Goal: Transaction & Acquisition: Log in/Register

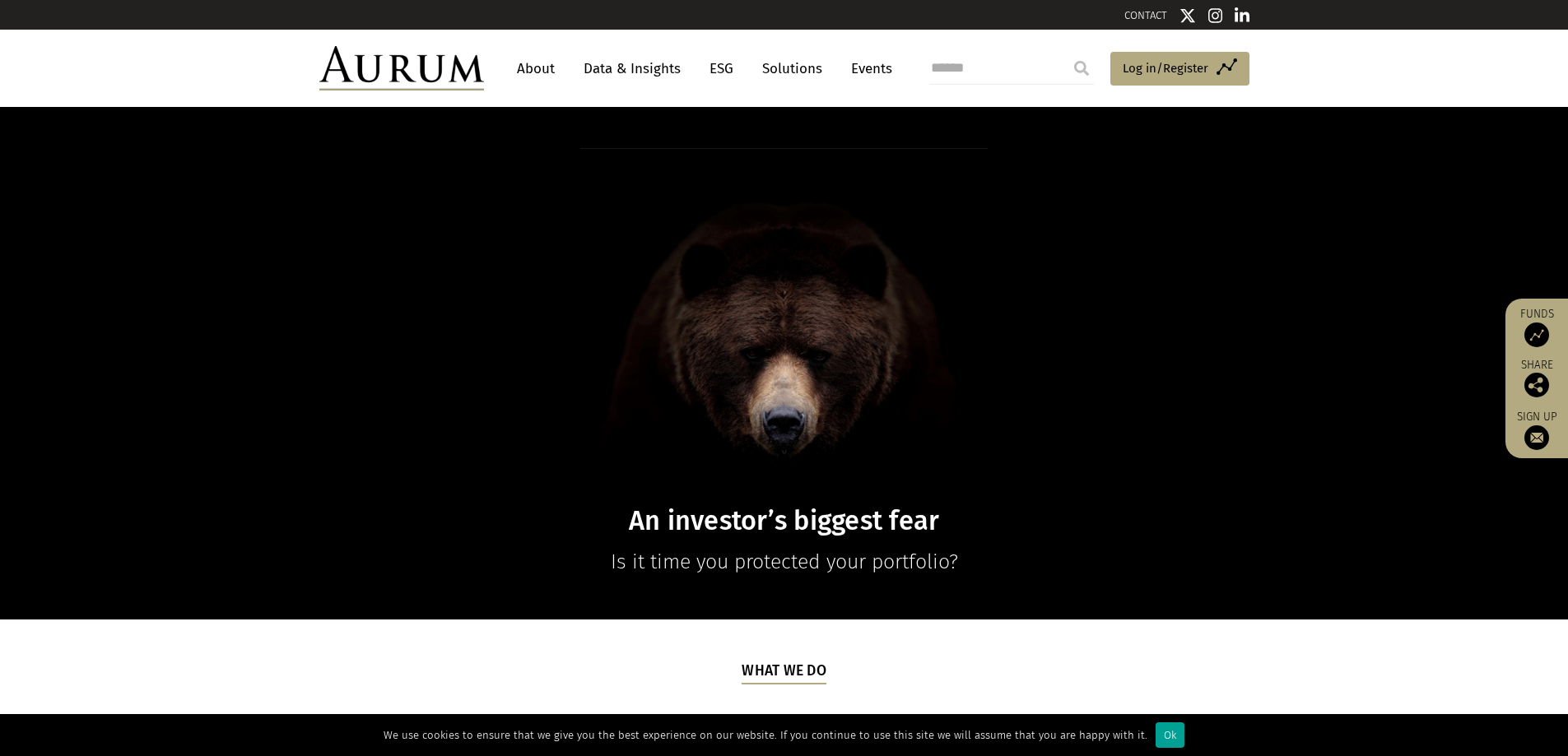
click at [1166, 727] on div "Ok" at bounding box center [1170, 735] width 29 height 25
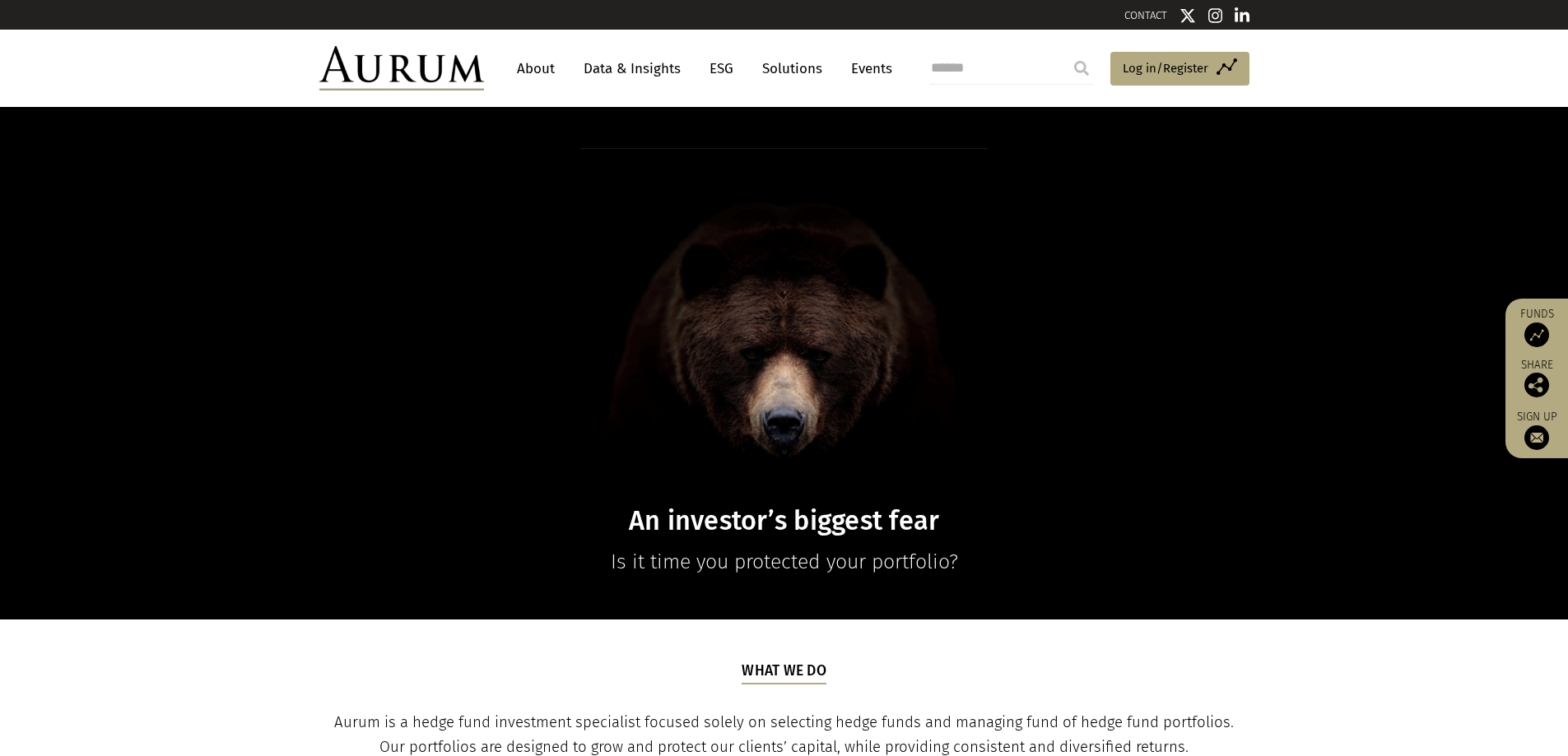
click at [882, 75] on link "Events" at bounding box center [867, 68] width 50 height 31
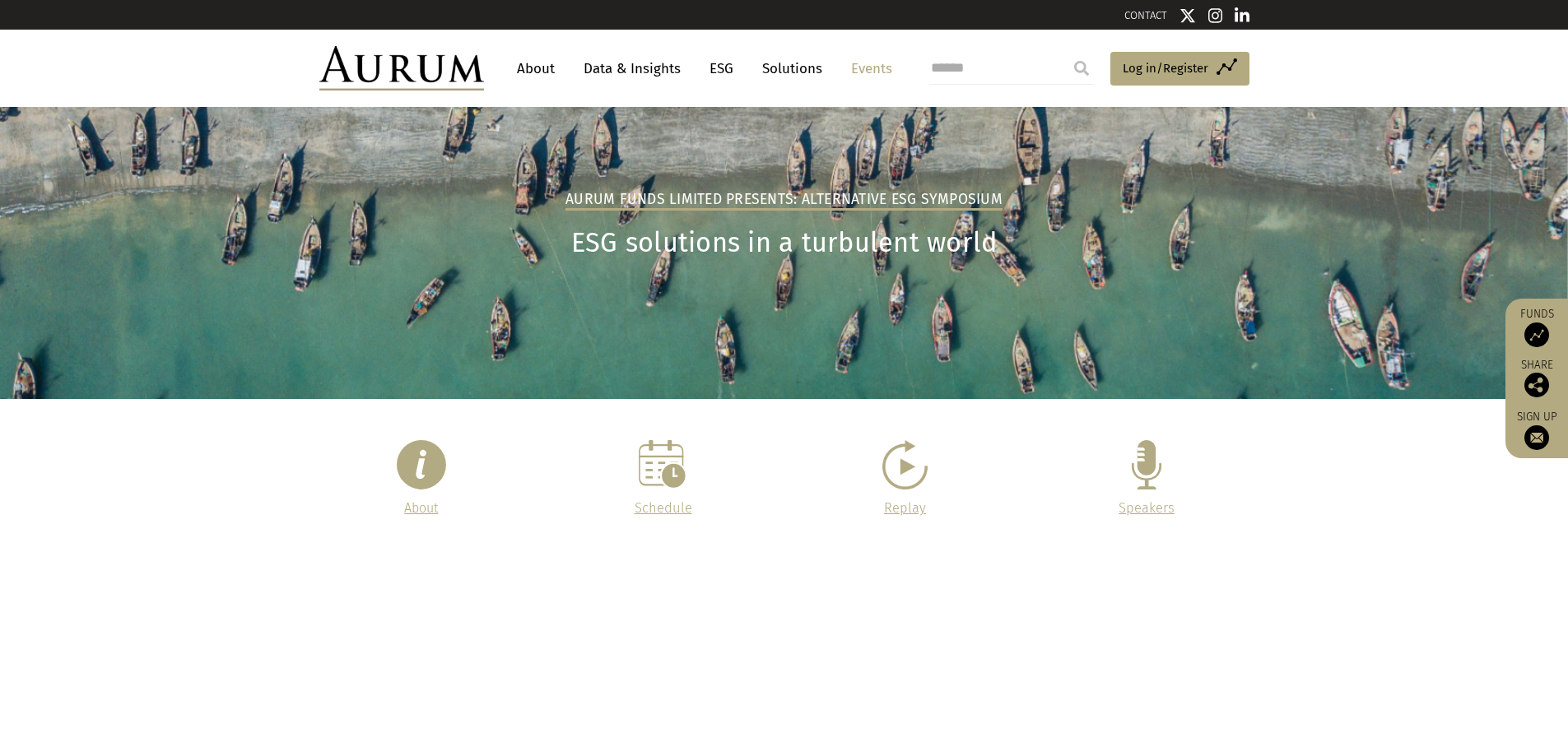
click at [664, 496] on p at bounding box center [664, 469] width 201 height 58
click at [669, 508] on link "Schedule" at bounding box center [664, 508] width 58 height 16
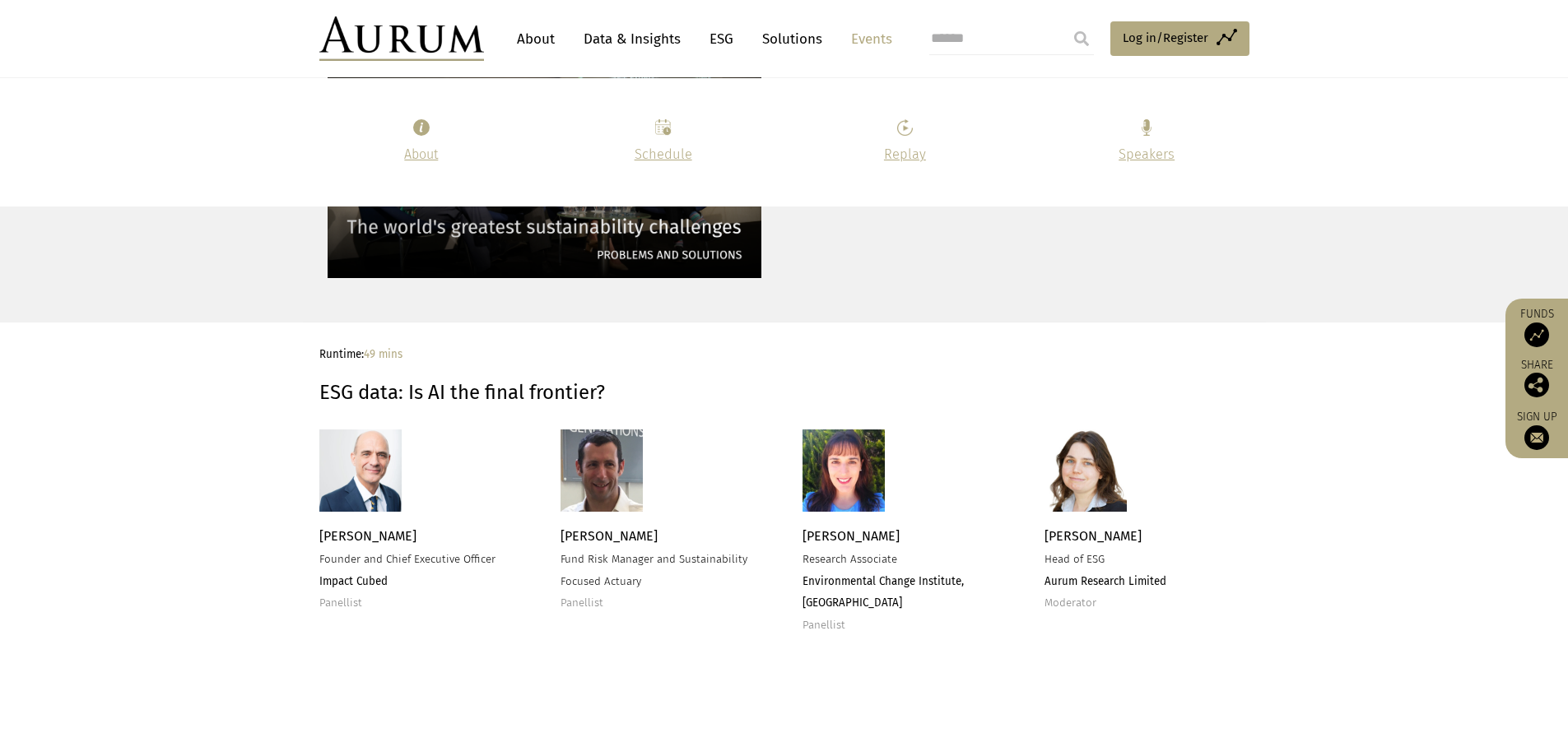
scroll to position [3732, 0]
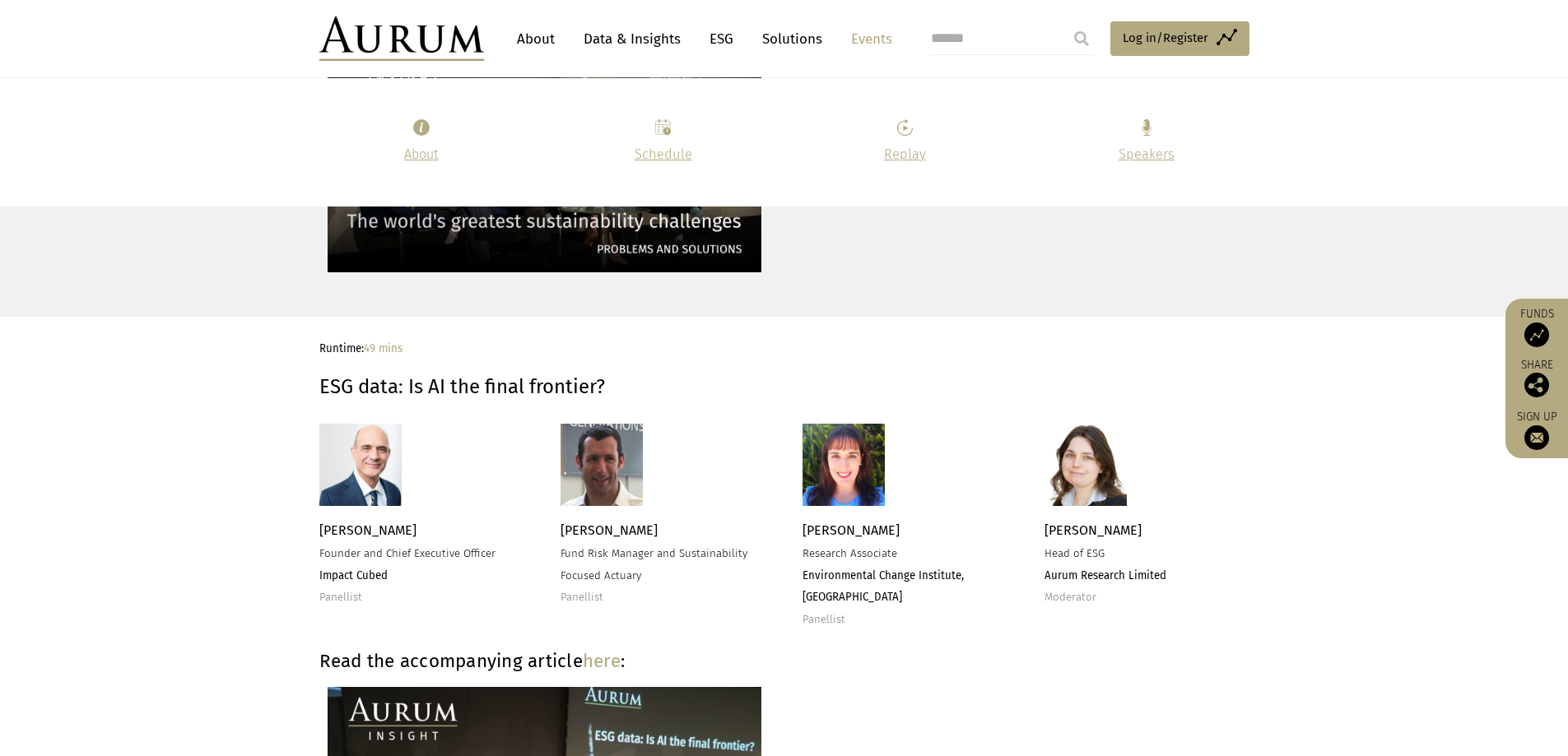
click at [528, 38] on link "About" at bounding box center [536, 38] width 54 height 31
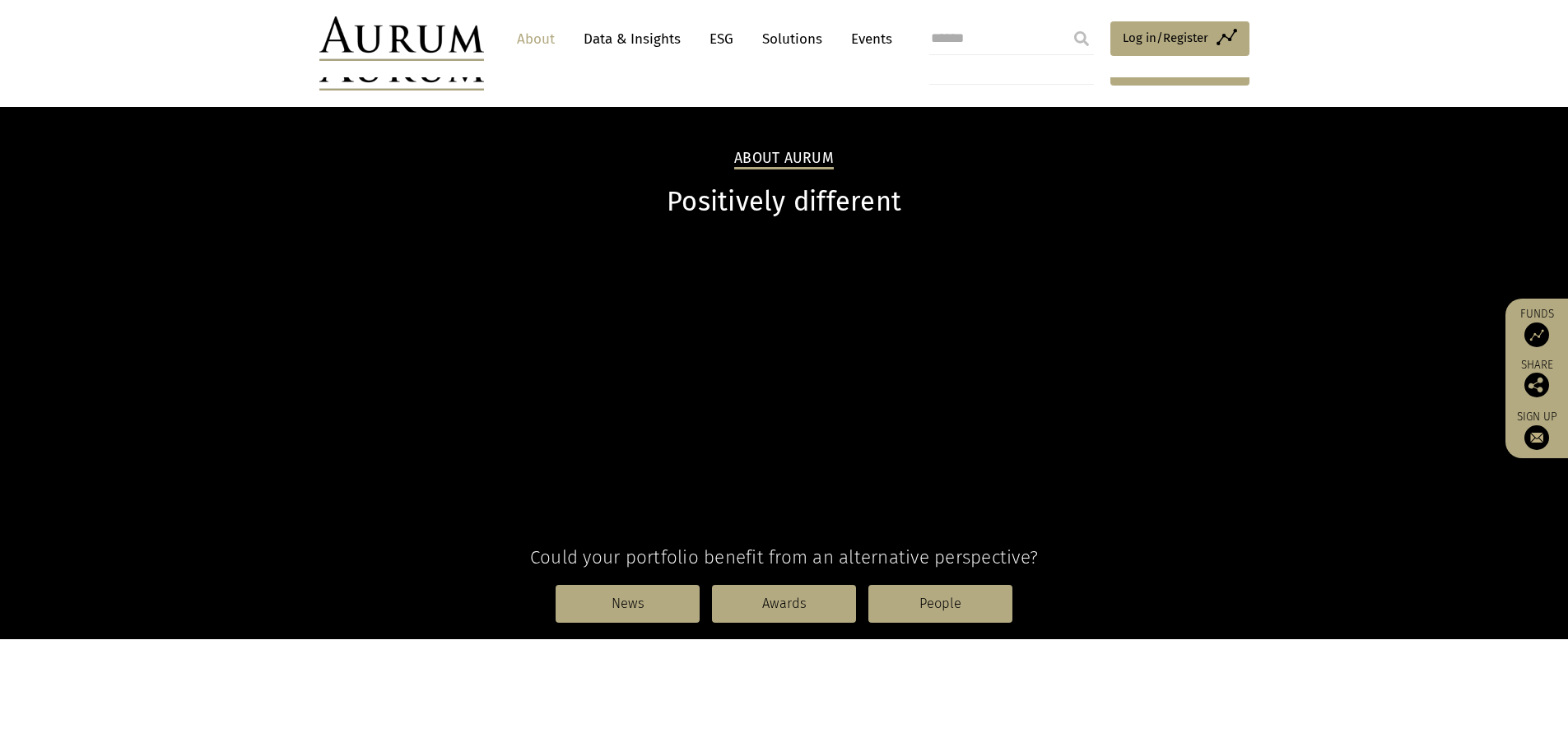
scroll to position [247, 0]
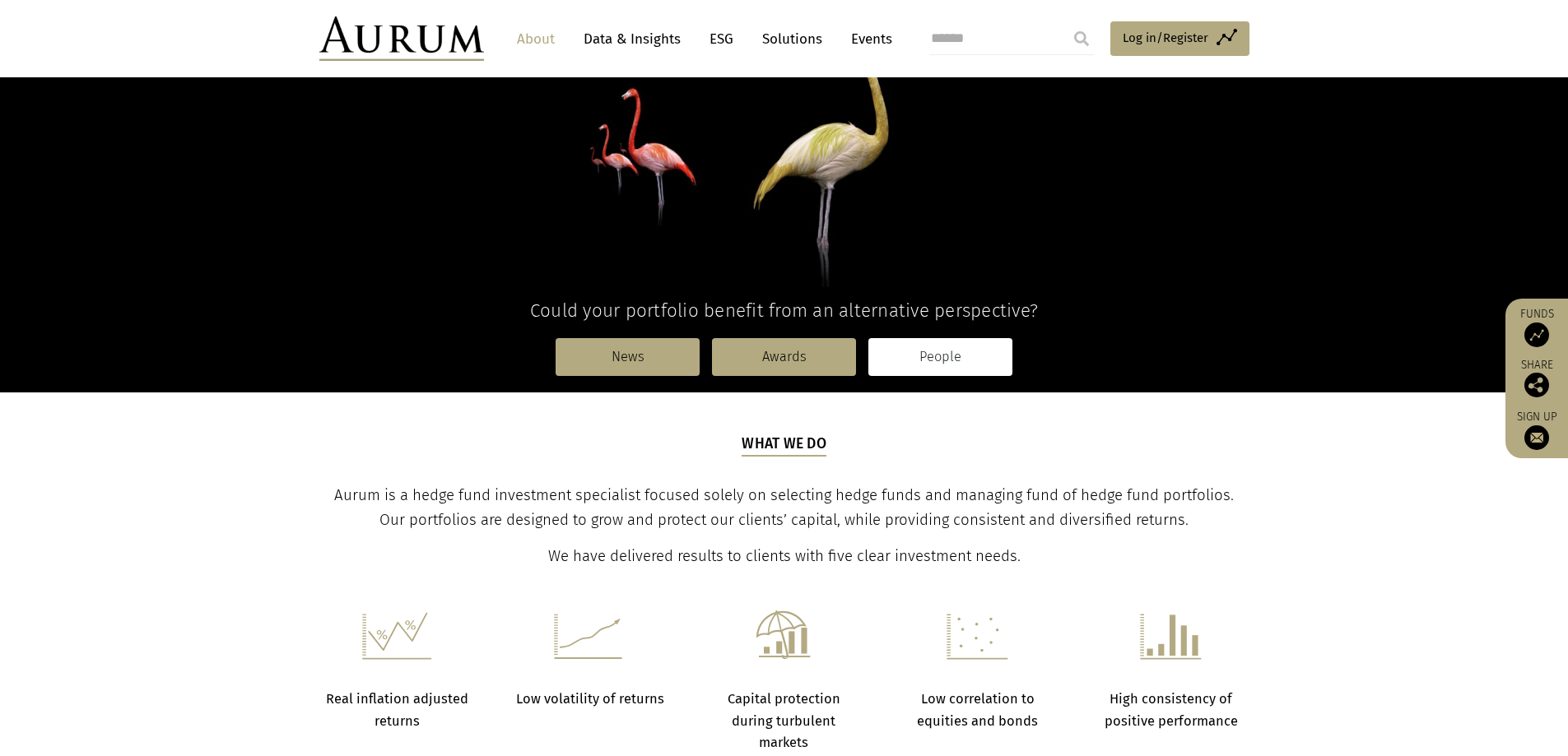
click at [920, 365] on link "People" at bounding box center [940, 356] width 144 height 38
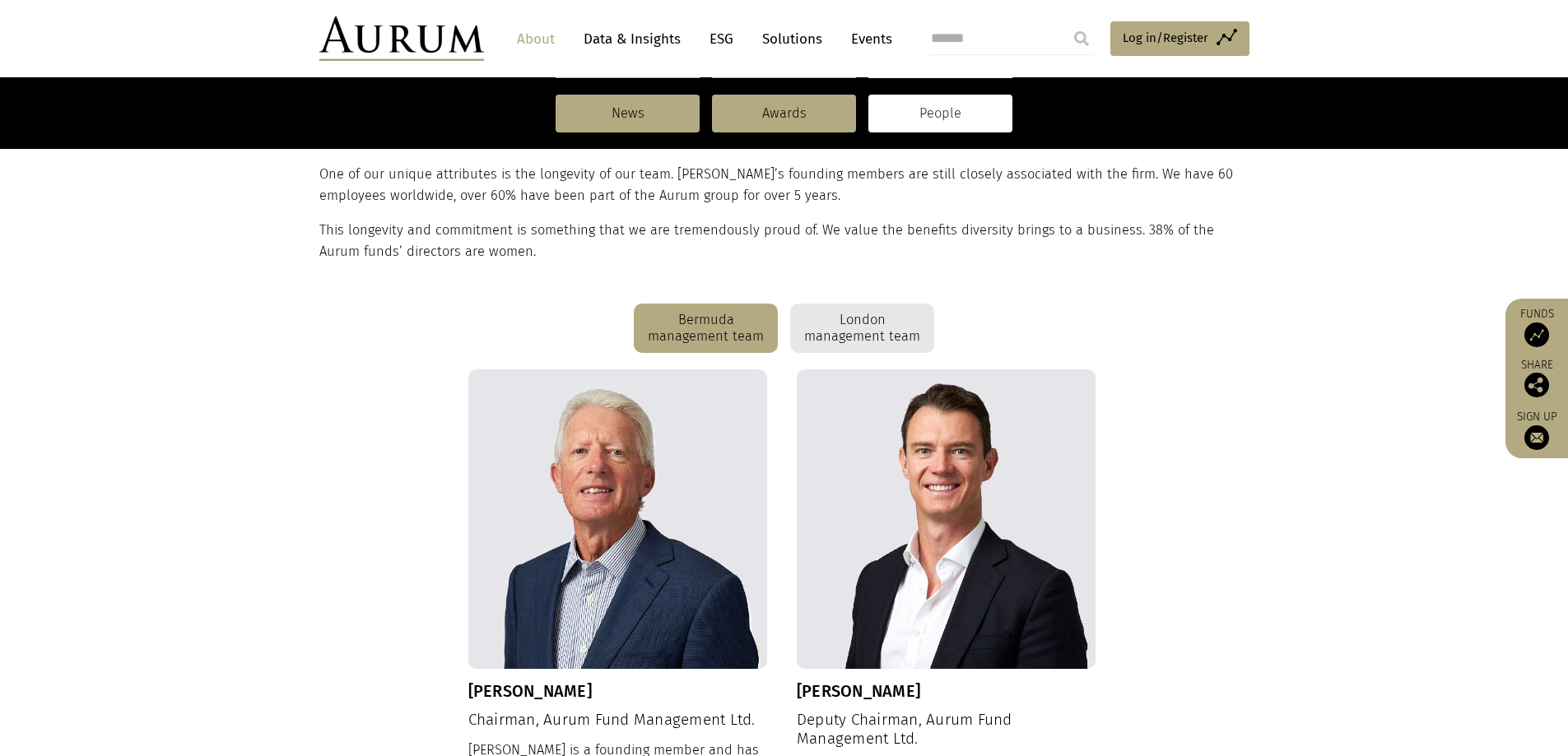
scroll to position [329, 0]
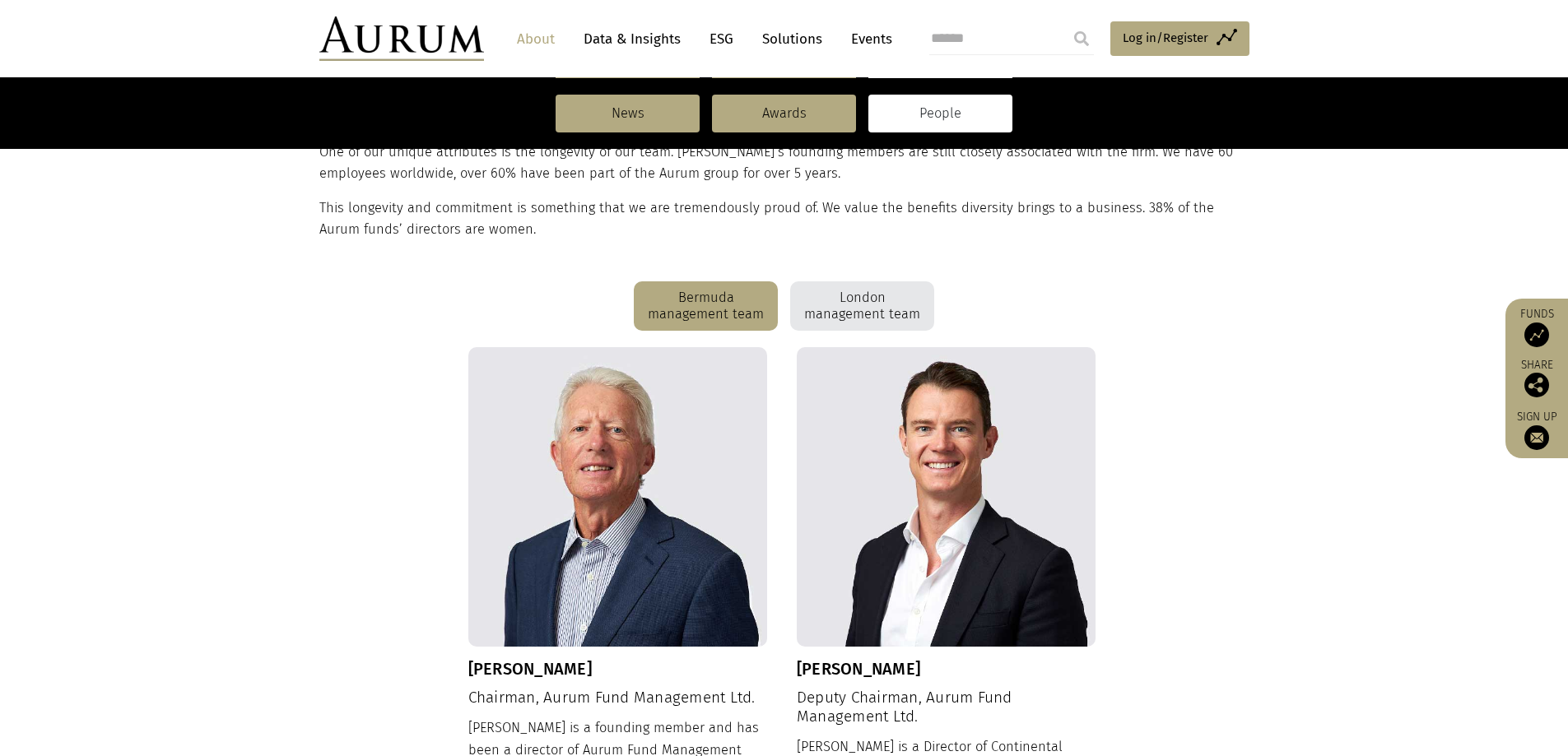
click at [851, 319] on div "London management team" at bounding box center [862, 306] width 144 height 50
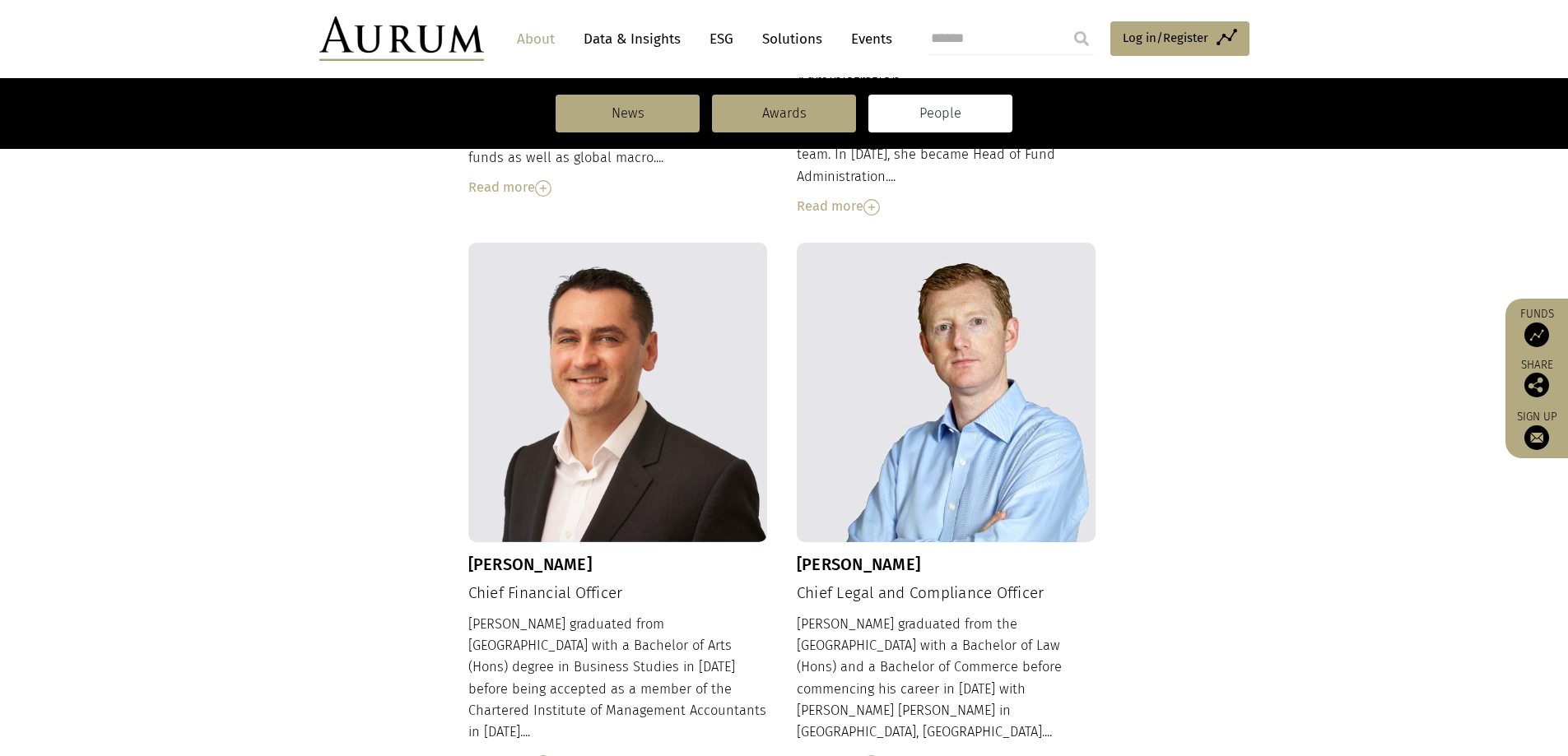
scroll to position [1536, 0]
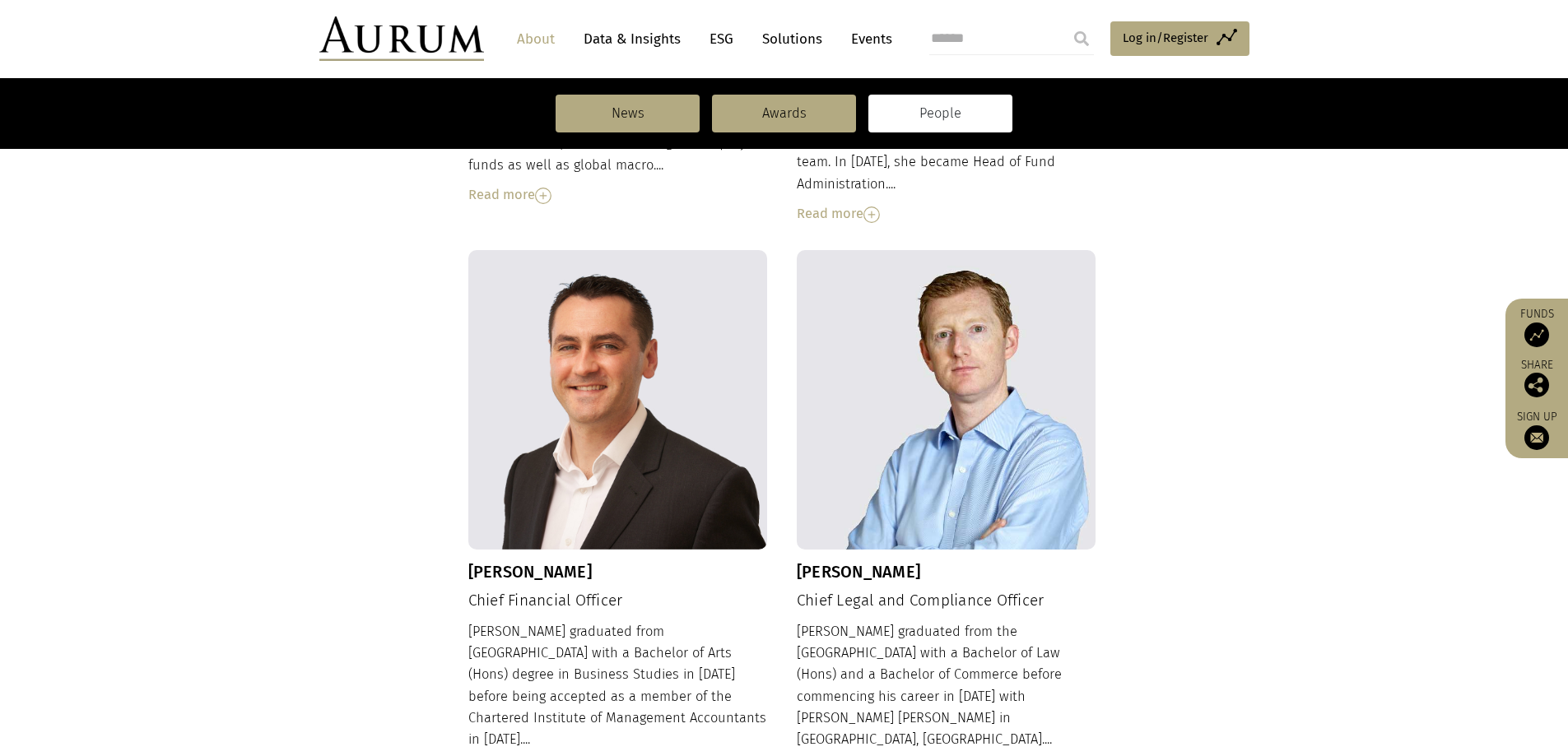
click at [879, 755] on img at bounding box center [871, 771] width 17 height 17
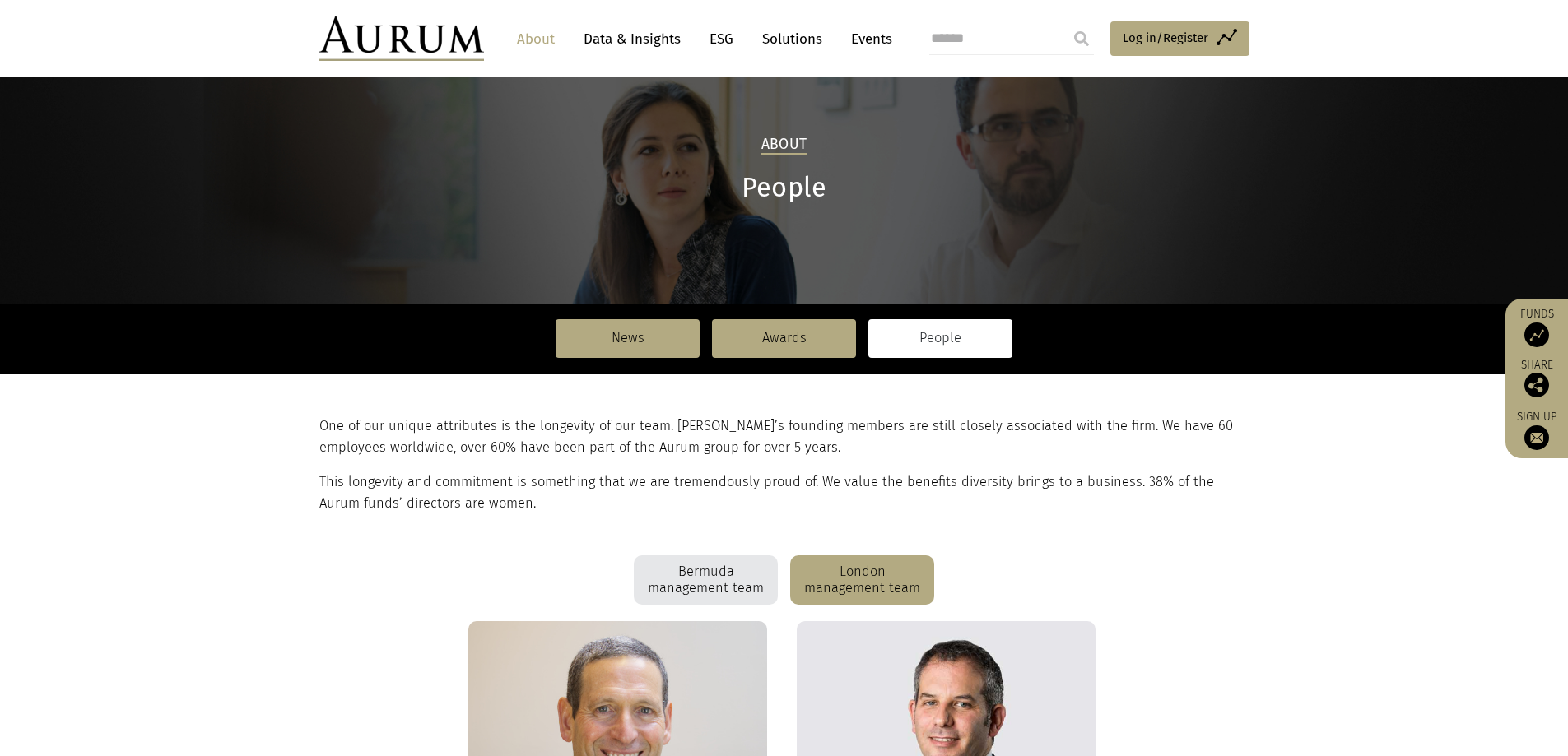
scroll to position [54, 0]
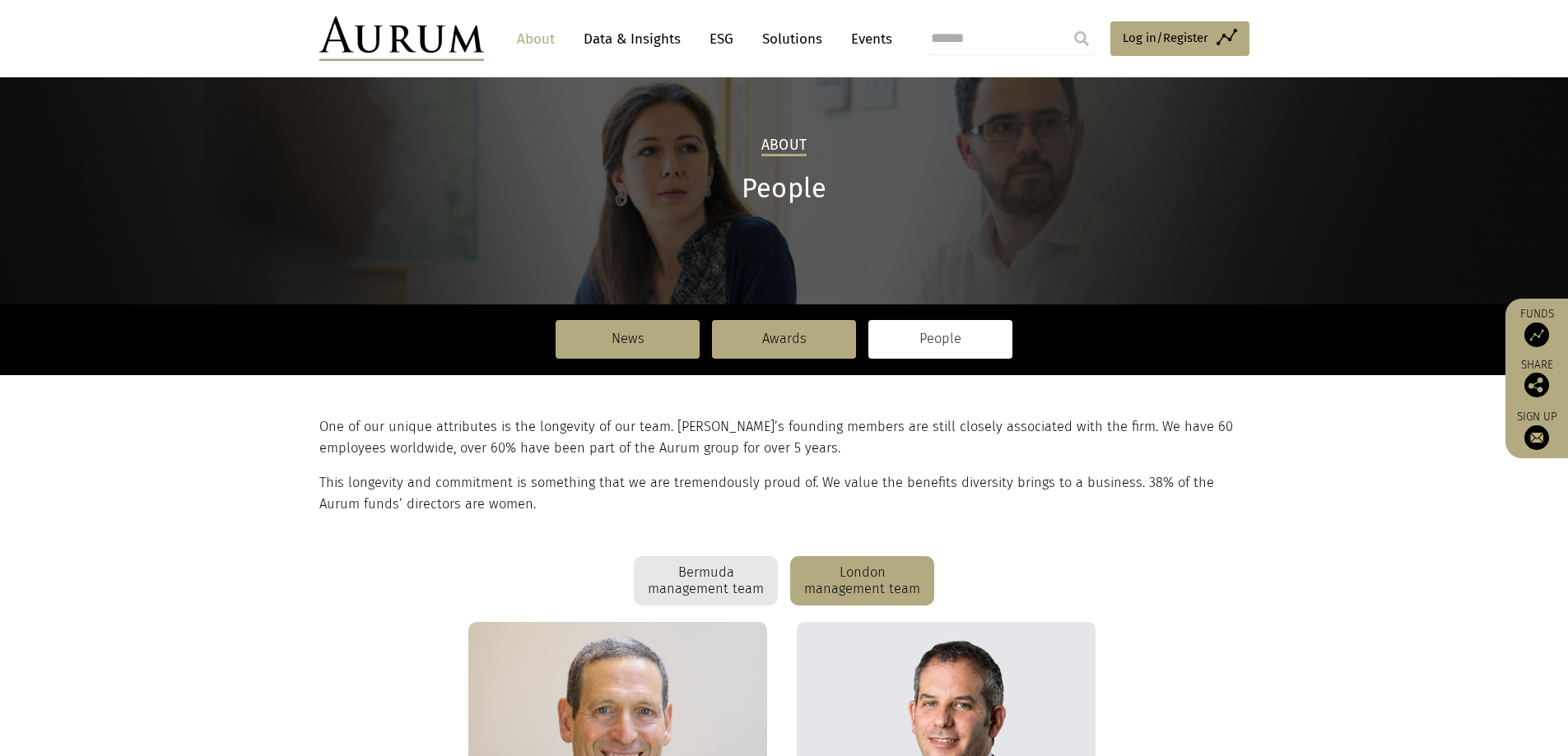
click at [707, 572] on div "Bermuda management team" at bounding box center [705, 581] width 144 height 50
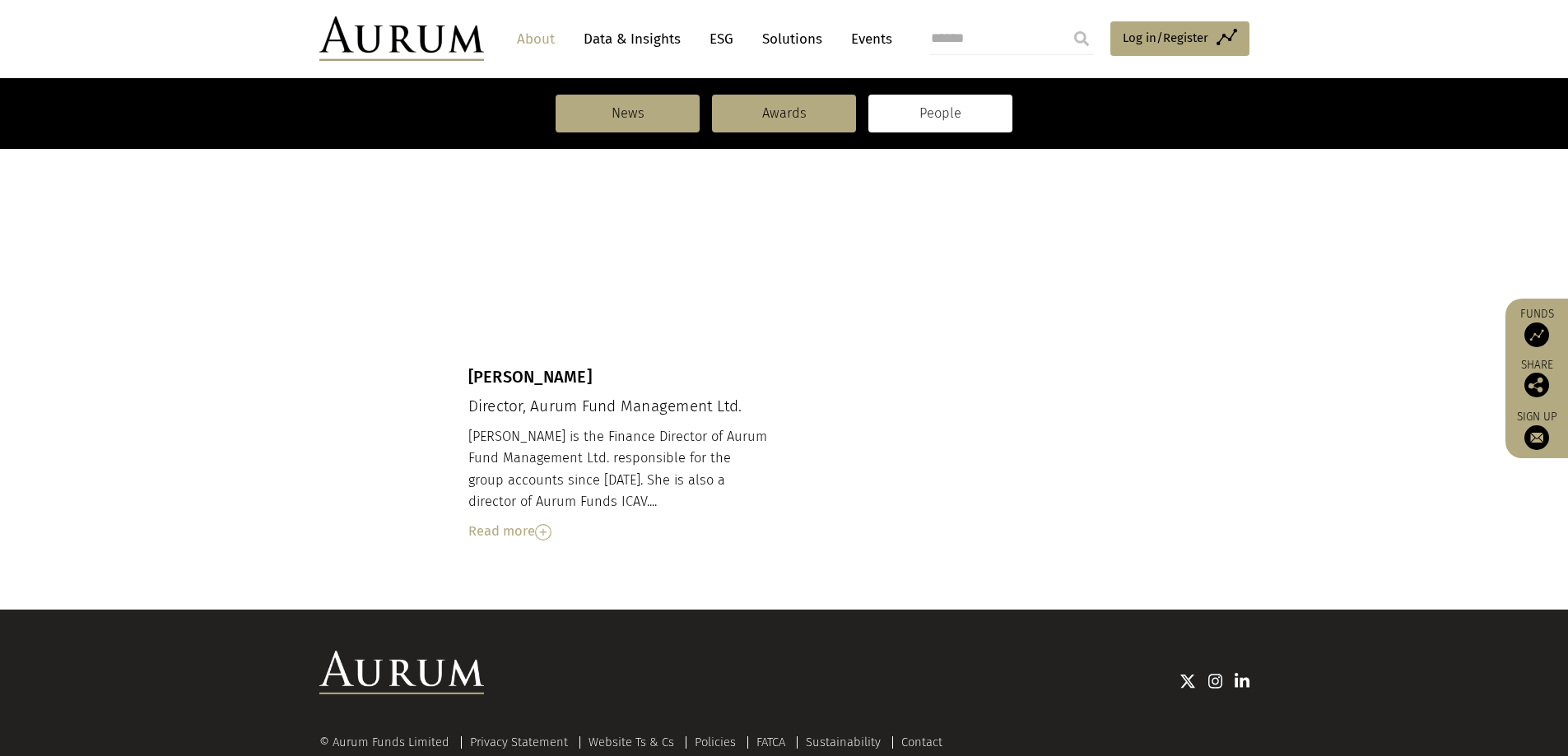
scroll to position [1780, 0]
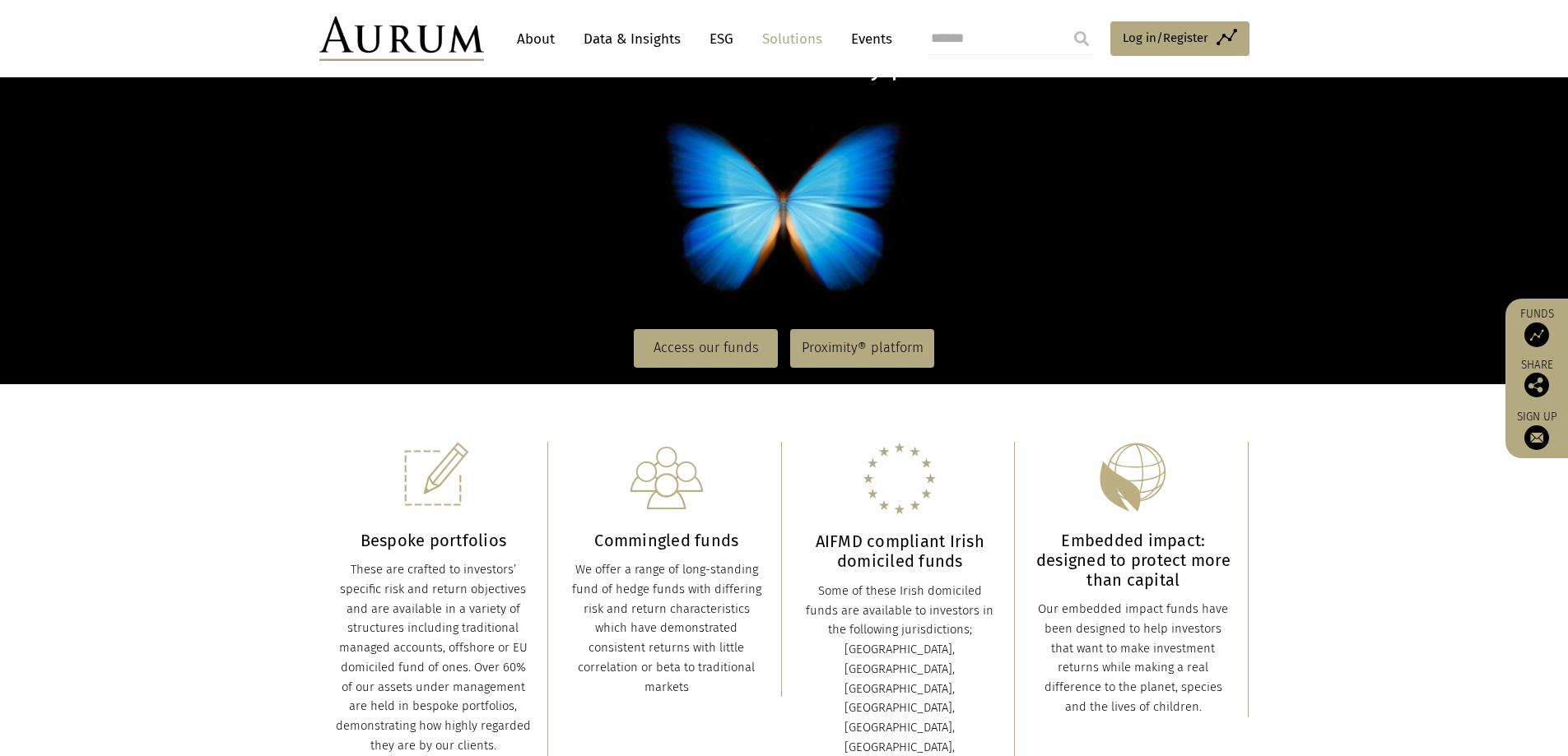
scroll to position [165, 0]
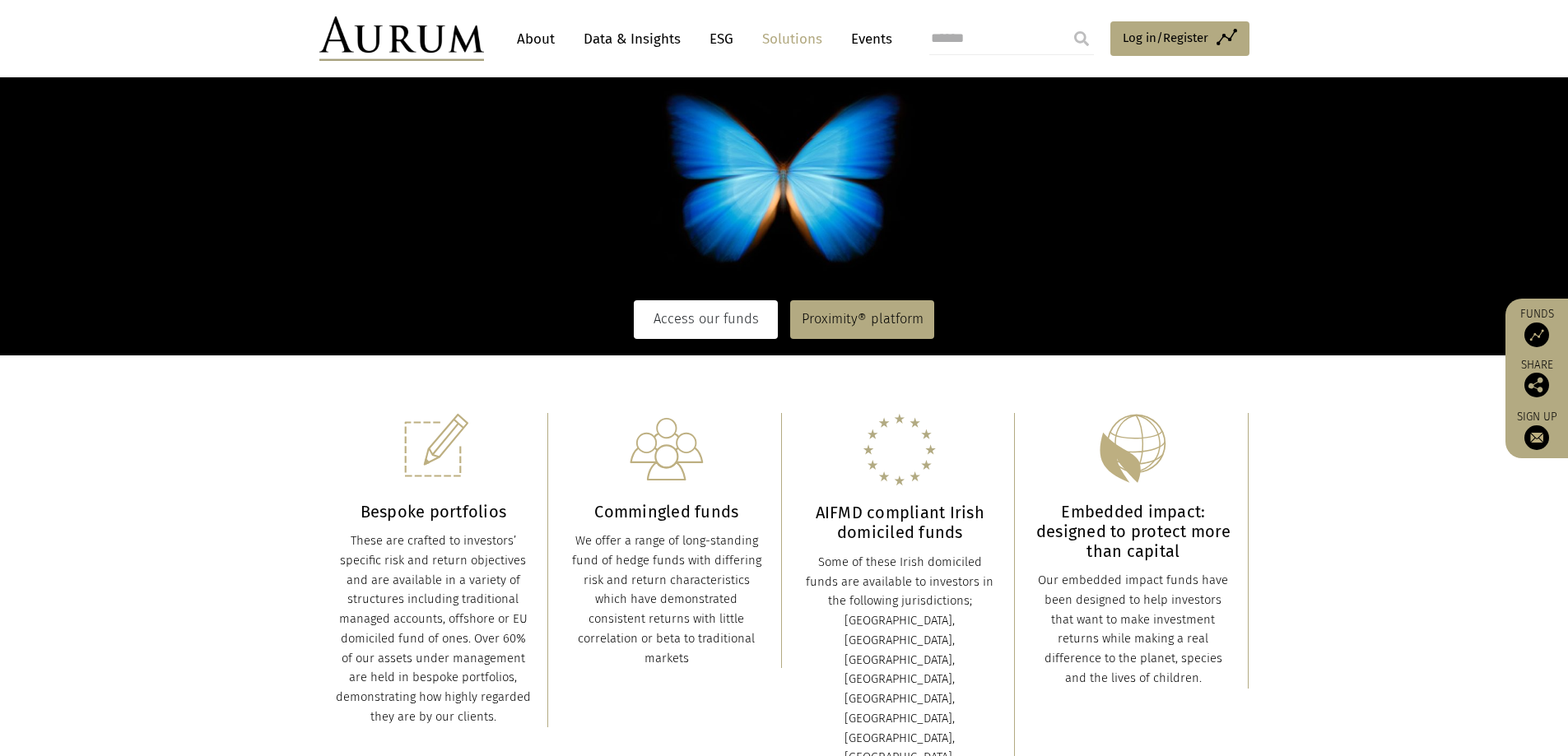
click at [714, 326] on link "Access our funds" at bounding box center [705, 319] width 144 height 38
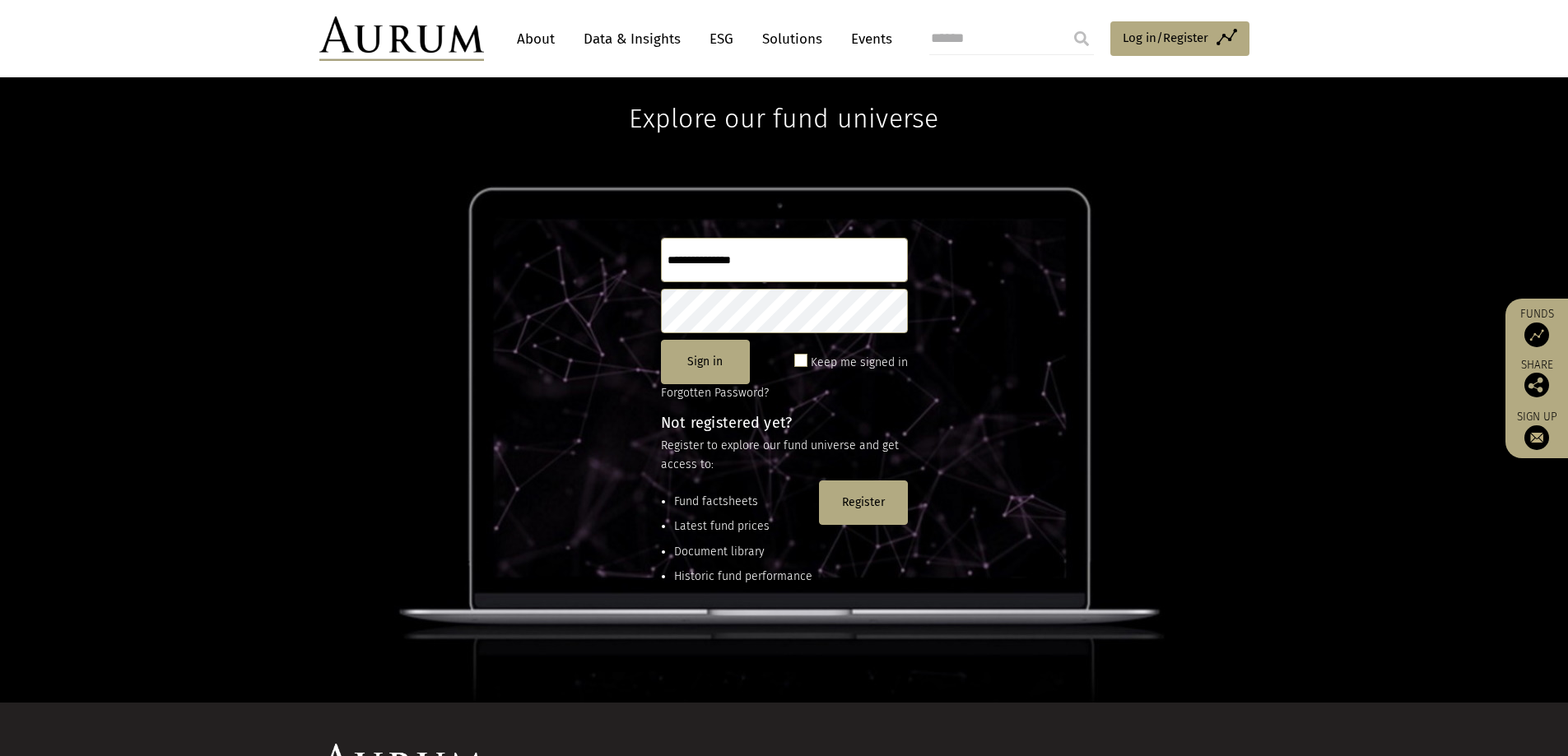
scroll to position [82, 0]
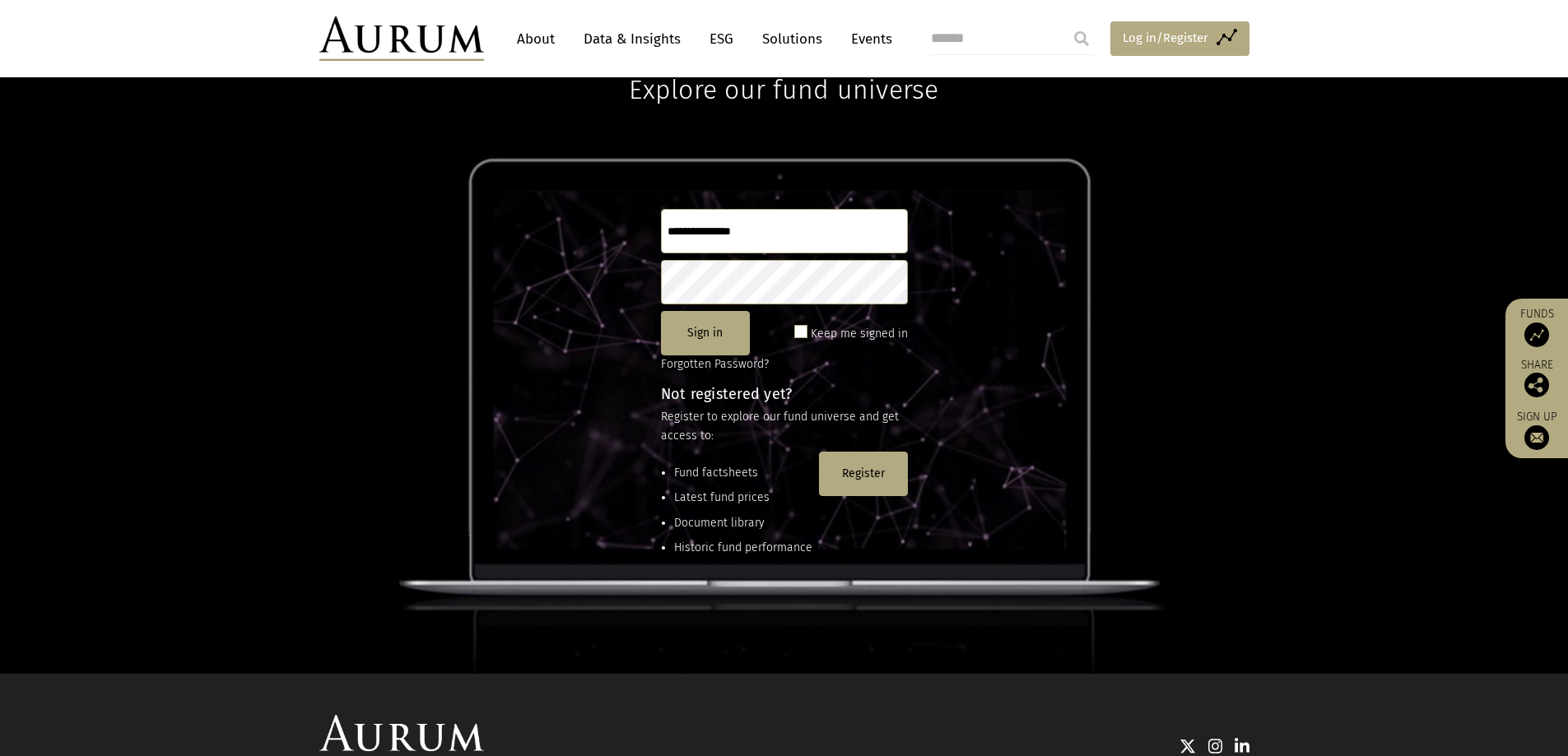
click at [1155, 38] on span "Log in/Register" at bounding box center [1166, 38] width 86 height 20
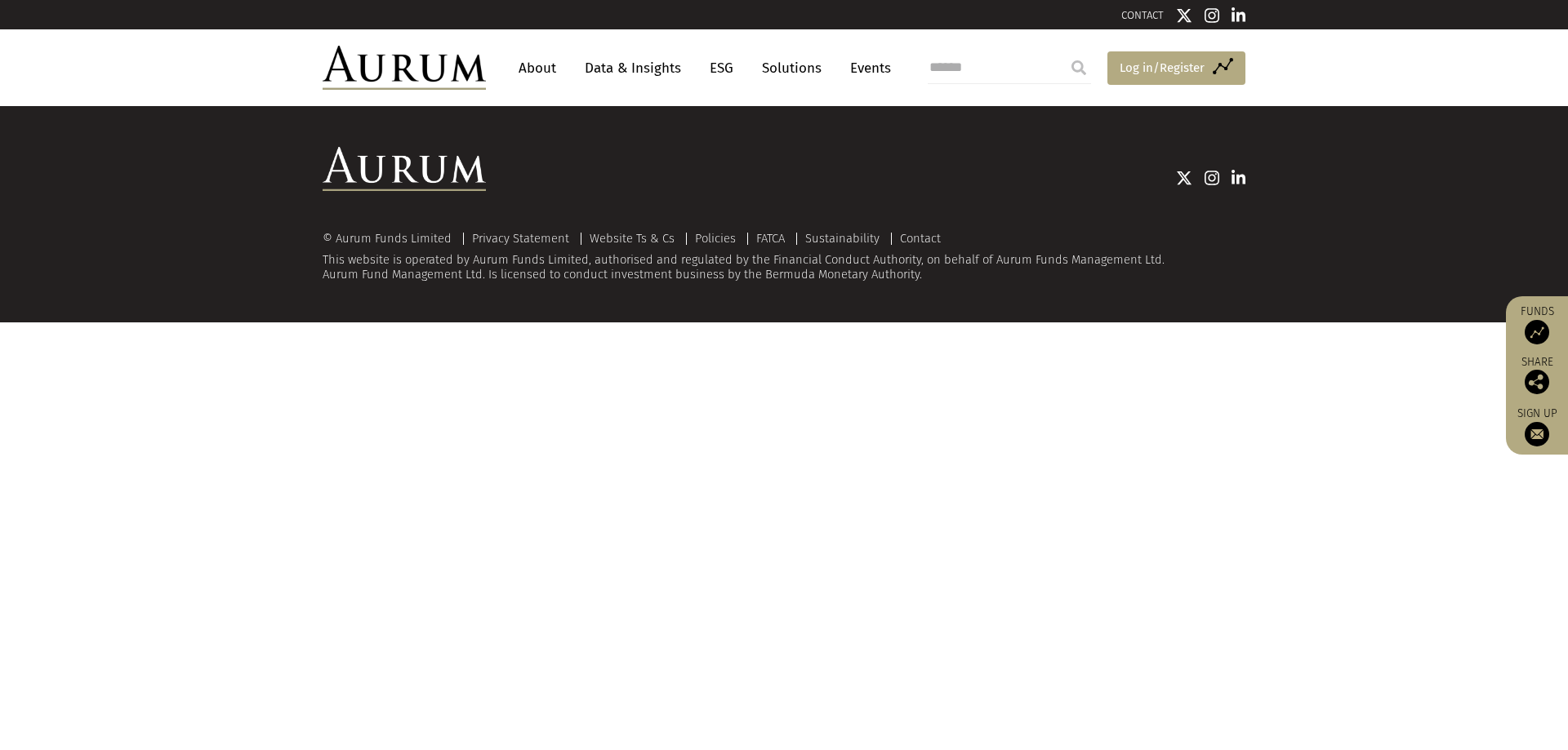
click at [1134, 71] on span "Log in/Register" at bounding box center [1162, 68] width 85 height 20
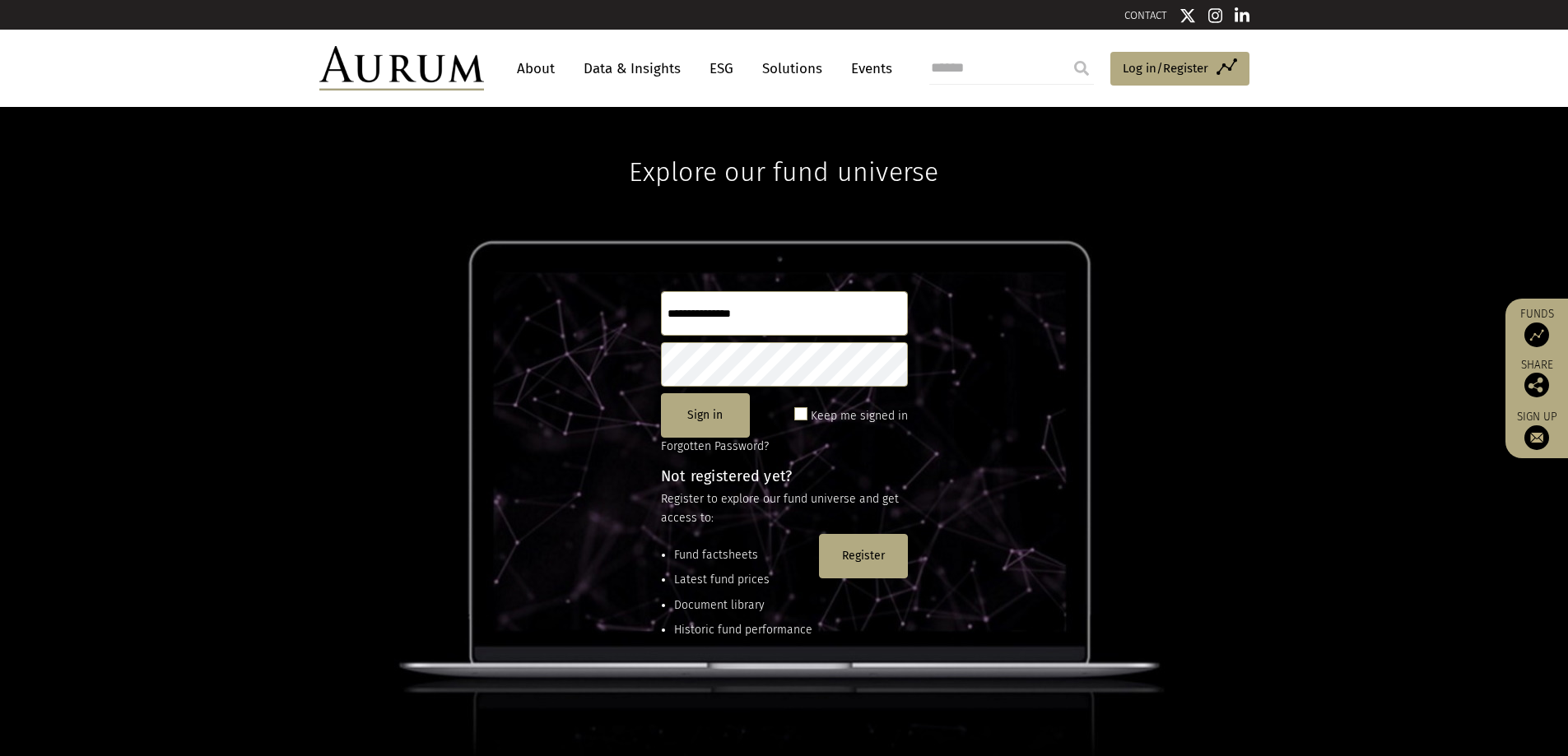
click at [706, 329] on input "text" at bounding box center [784, 313] width 247 height 45
click at [774, 318] on input "text" at bounding box center [784, 313] width 247 height 45
click at [801, 413] on span at bounding box center [801, 414] width 13 height 13
click at [754, 299] on input "text" at bounding box center [784, 313] width 247 height 45
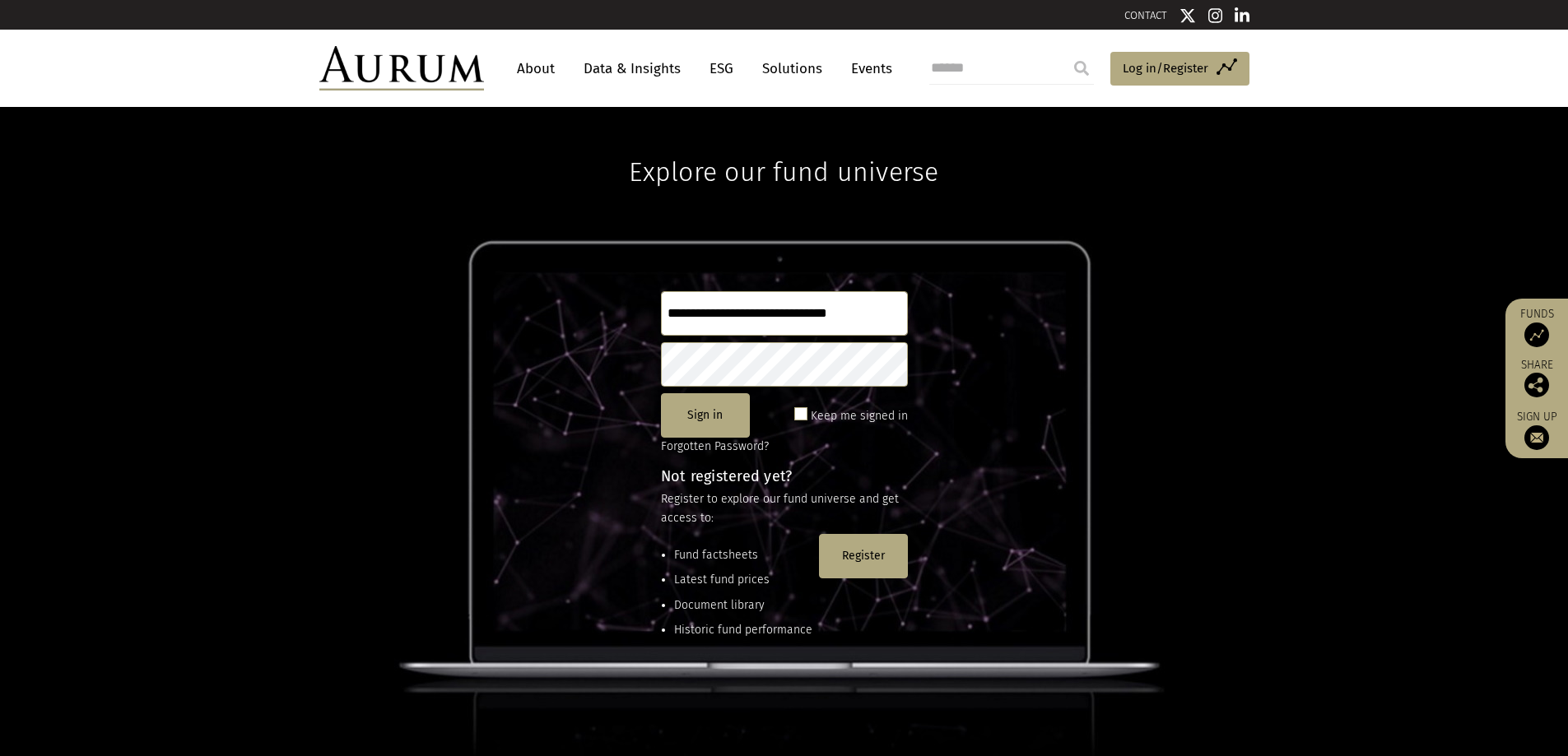
click at [851, 316] on input "**********" at bounding box center [784, 313] width 247 height 45
drag, startPoint x: 861, startPoint y: 313, endPoint x: 913, endPoint y: 316, distance: 52.1
click at [918, 313] on div "**********" at bounding box center [784, 432] width 1568 height 649
type input "**********"
click at [799, 73] on link "Solutions" at bounding box center [793, 68] width 77 height 31
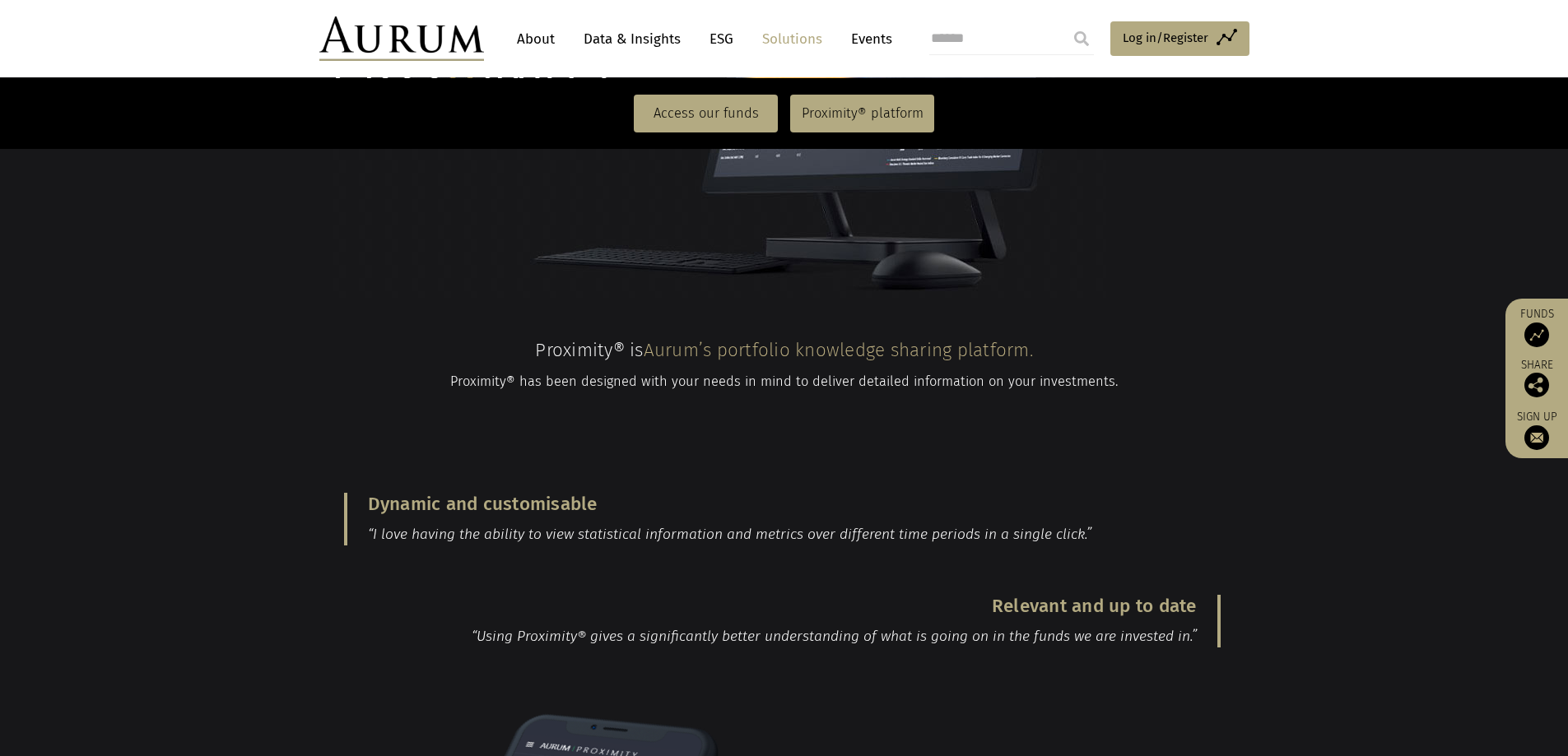
scroll to position [1384, 0]
